Goal: Navigation & Orientation: Find specific page/section

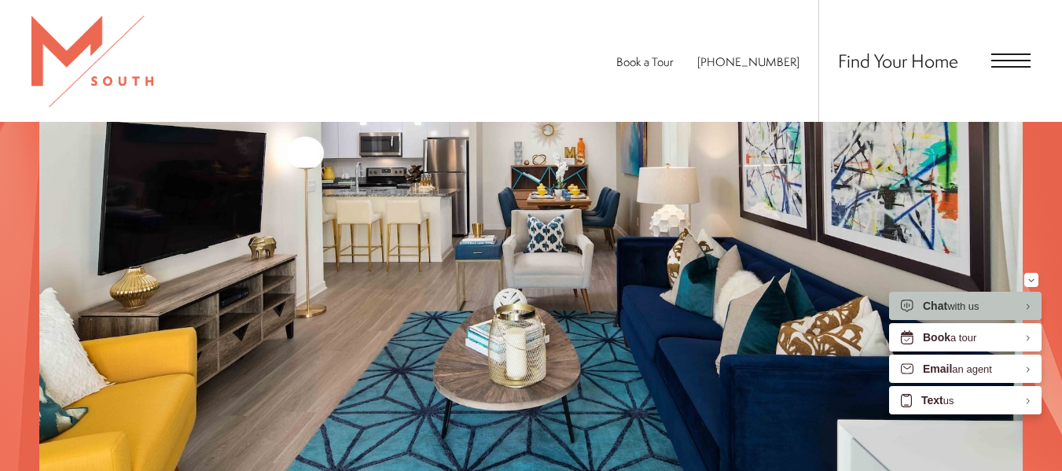
click at [1022, 54] on span "Open Menu" at bounding box center [1010, 55] width 39 height 2
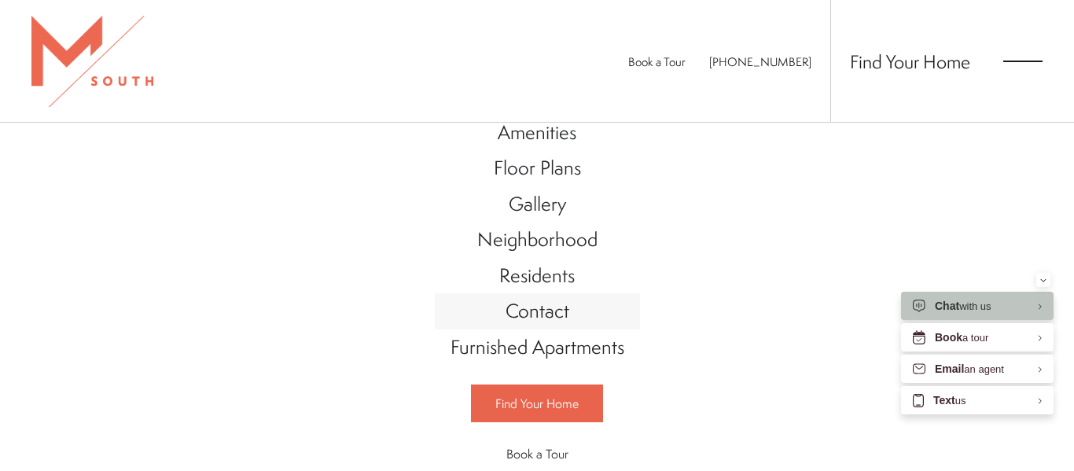
scroll to position [62, 0]
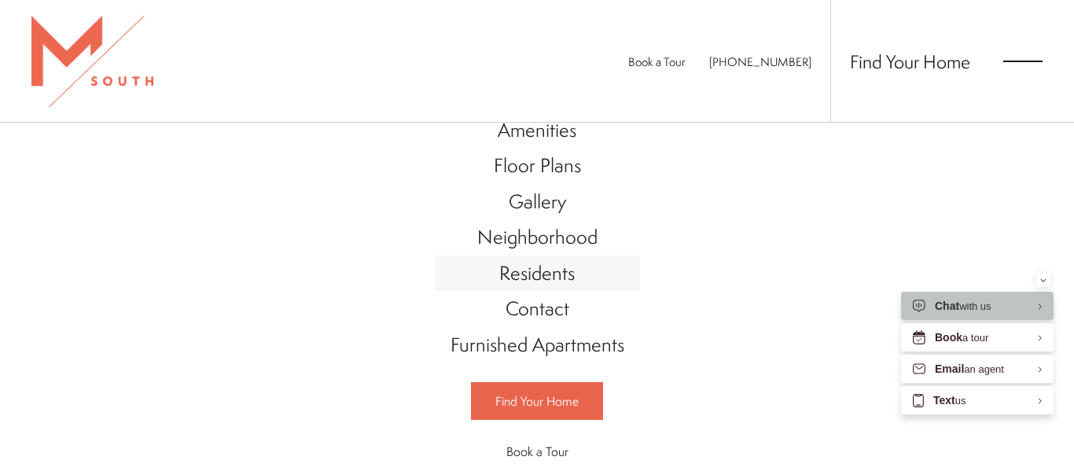
click at [557, 280] on span "Residents" at bounding box center [536, 272] width 75 height 27
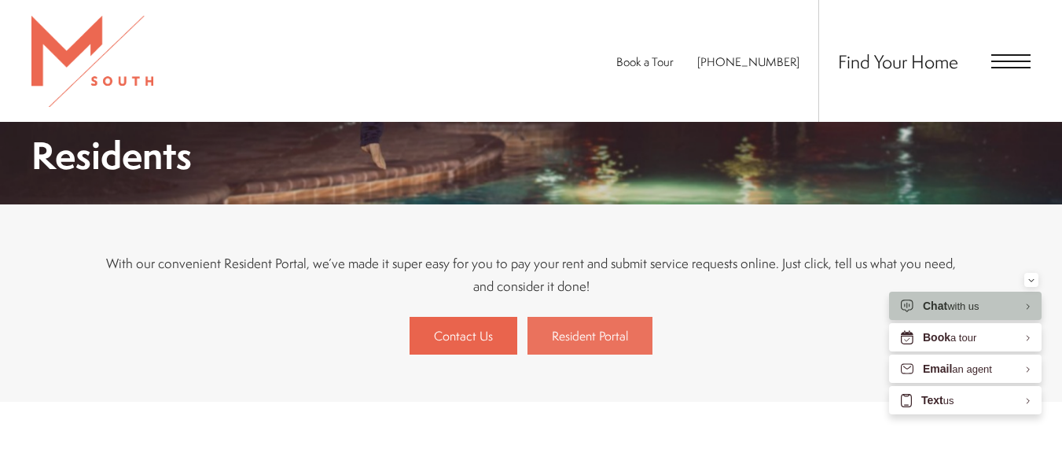
scroll to position [210, 0]
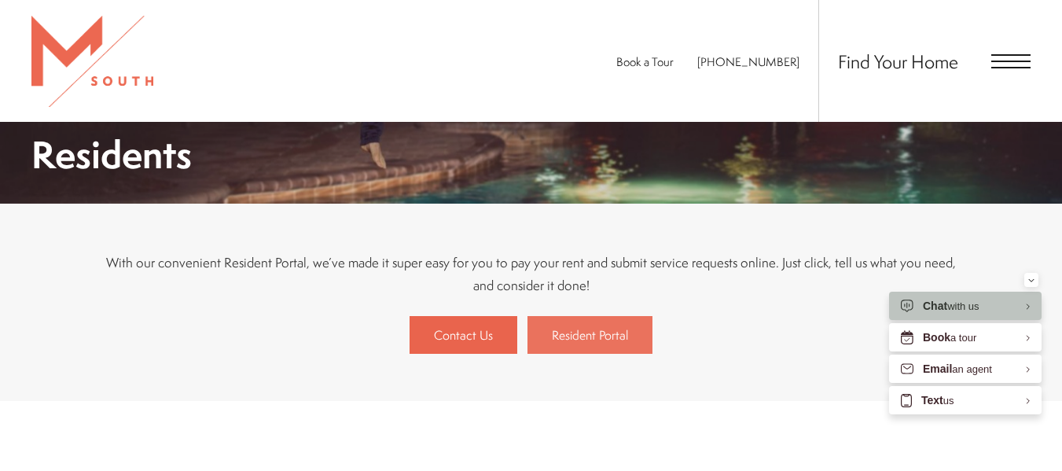
click at [611, 327] on span "Resident Portal" at bounding box center [590, 334] width 76 height 17
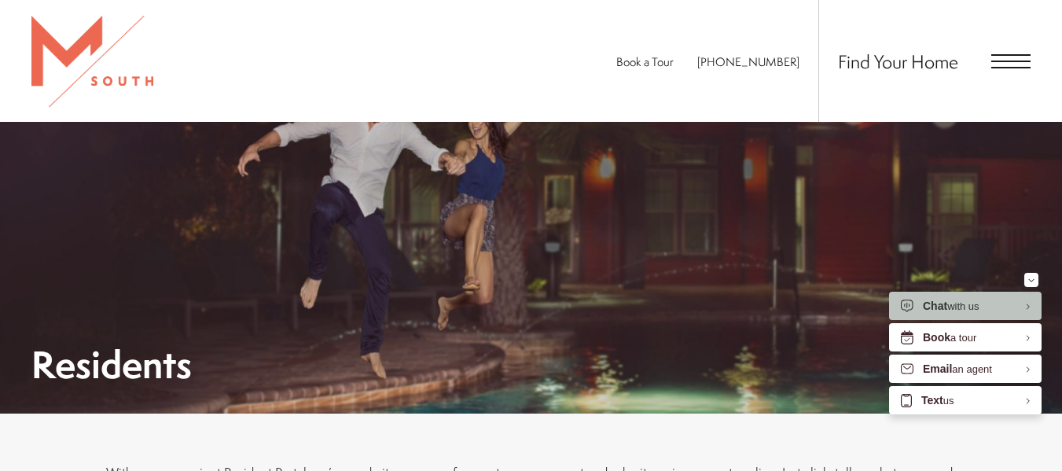
scroll to position [395, 0]
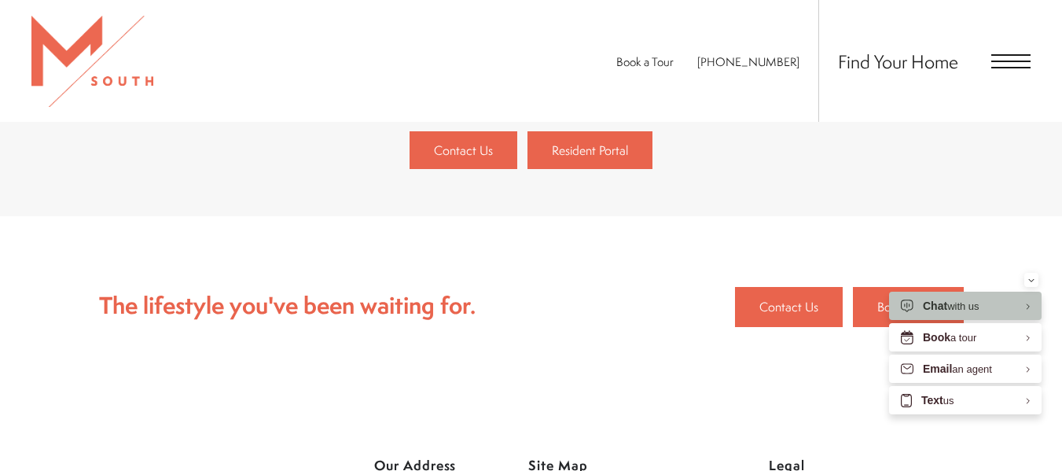
click at [631, 165] on link "Resident Portal" at bounding box center [589, 150] width 125 height 38
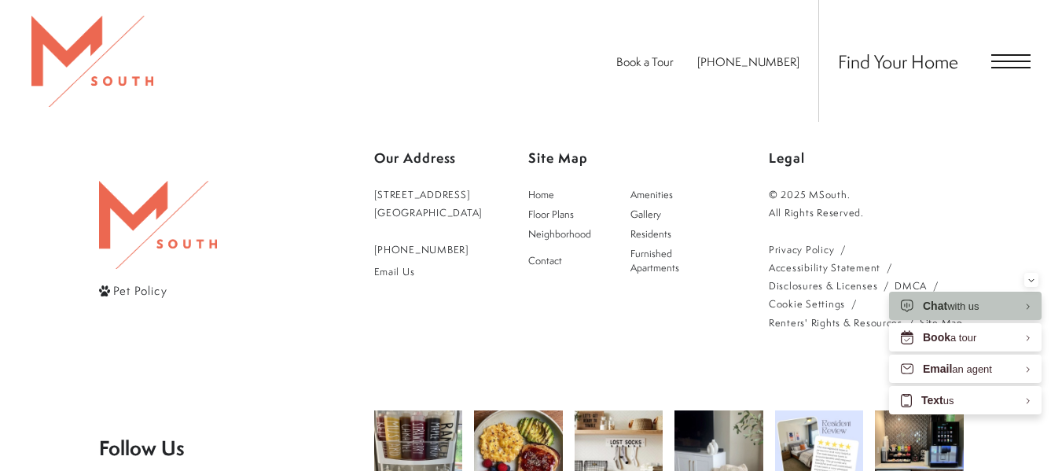
scroll to position [700, 0]
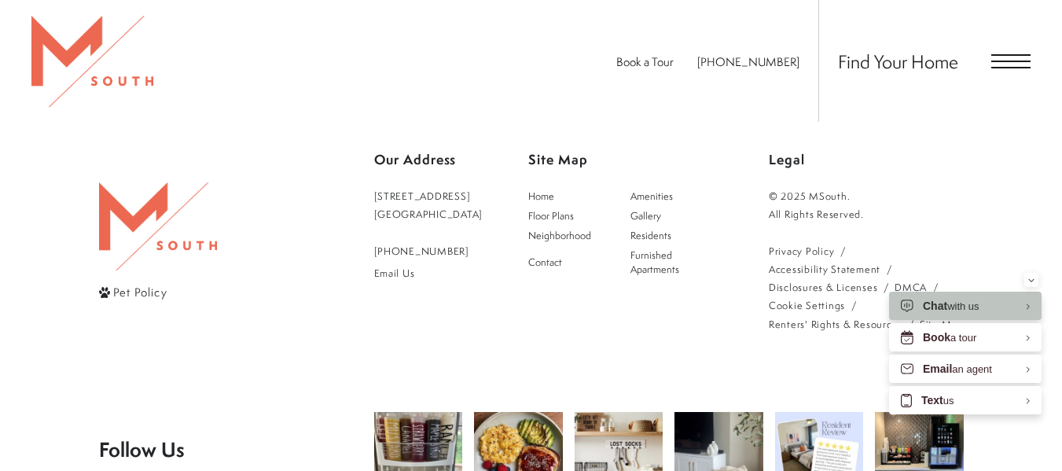
click at [1005, 67] on span "Open Menu" at bounding box center [1010, 68] width 39 height 2
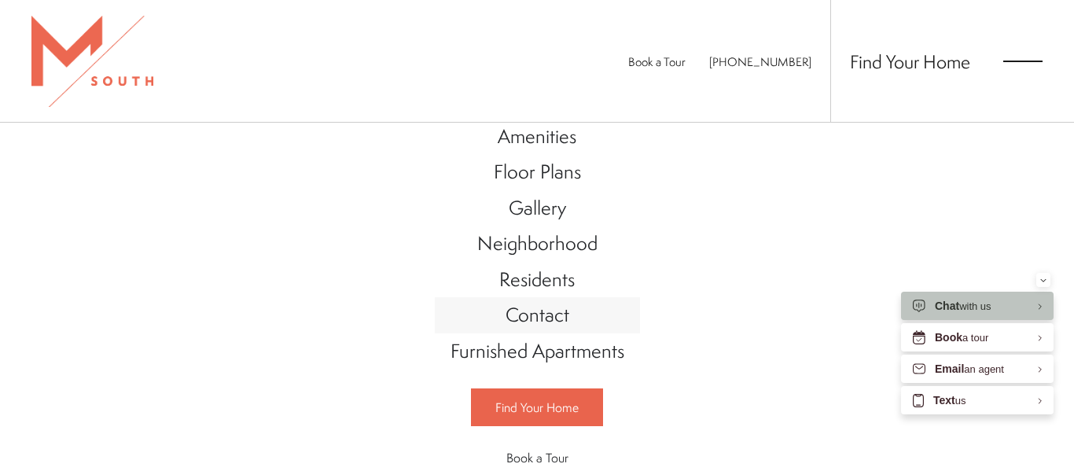
scroll to position [0, 0]
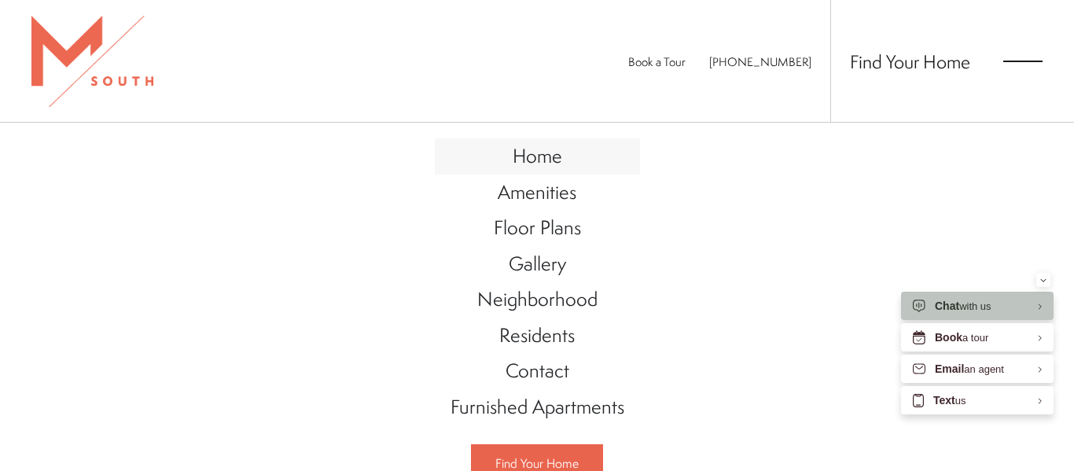
click at [554, 152] on span "Home" at bounding box center [538, 155] width 50 height 27
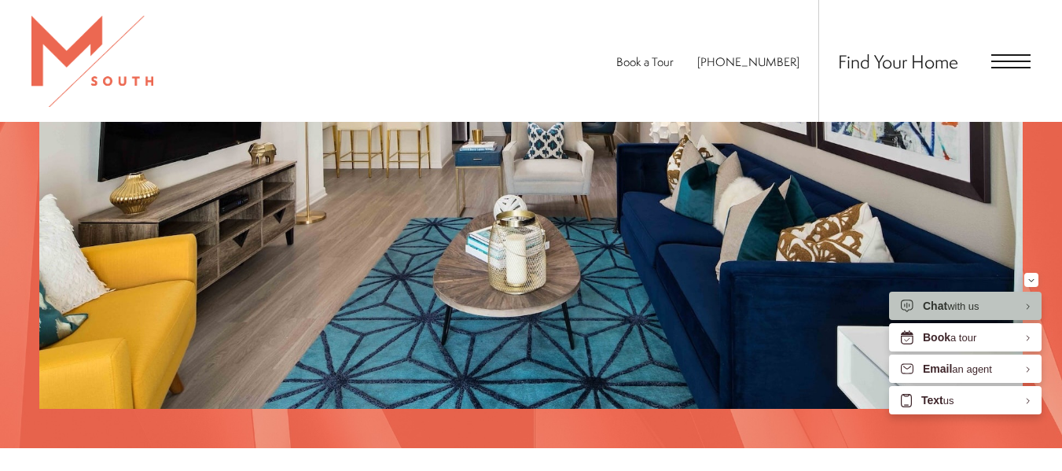
scroll to position [1582, 0]
